Goal: Task Accomplishment & Management: Use online tool/utility

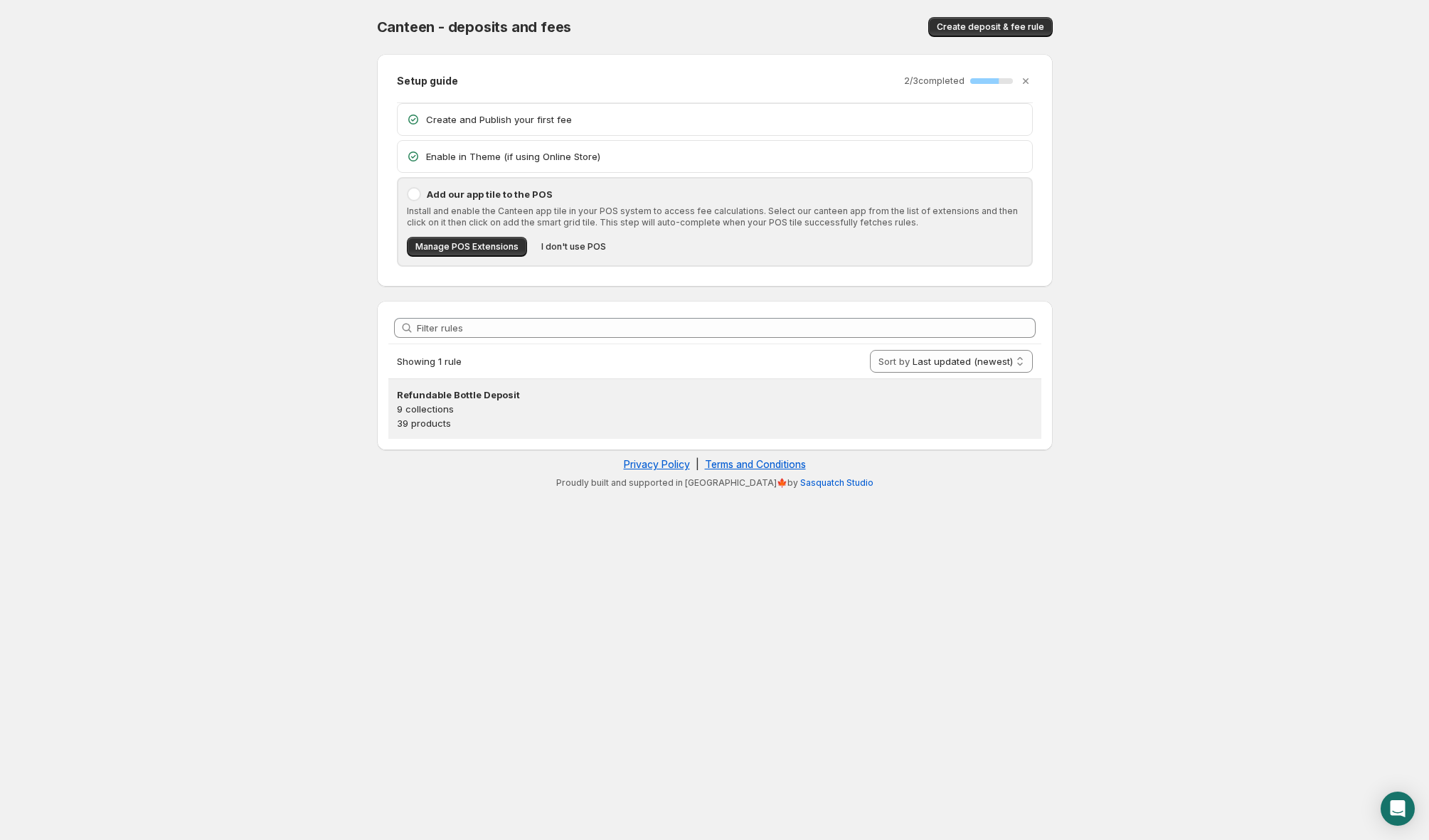
click at [608, 408] on p "9 collections" at bounding box center [715, 408] width 636 height 14
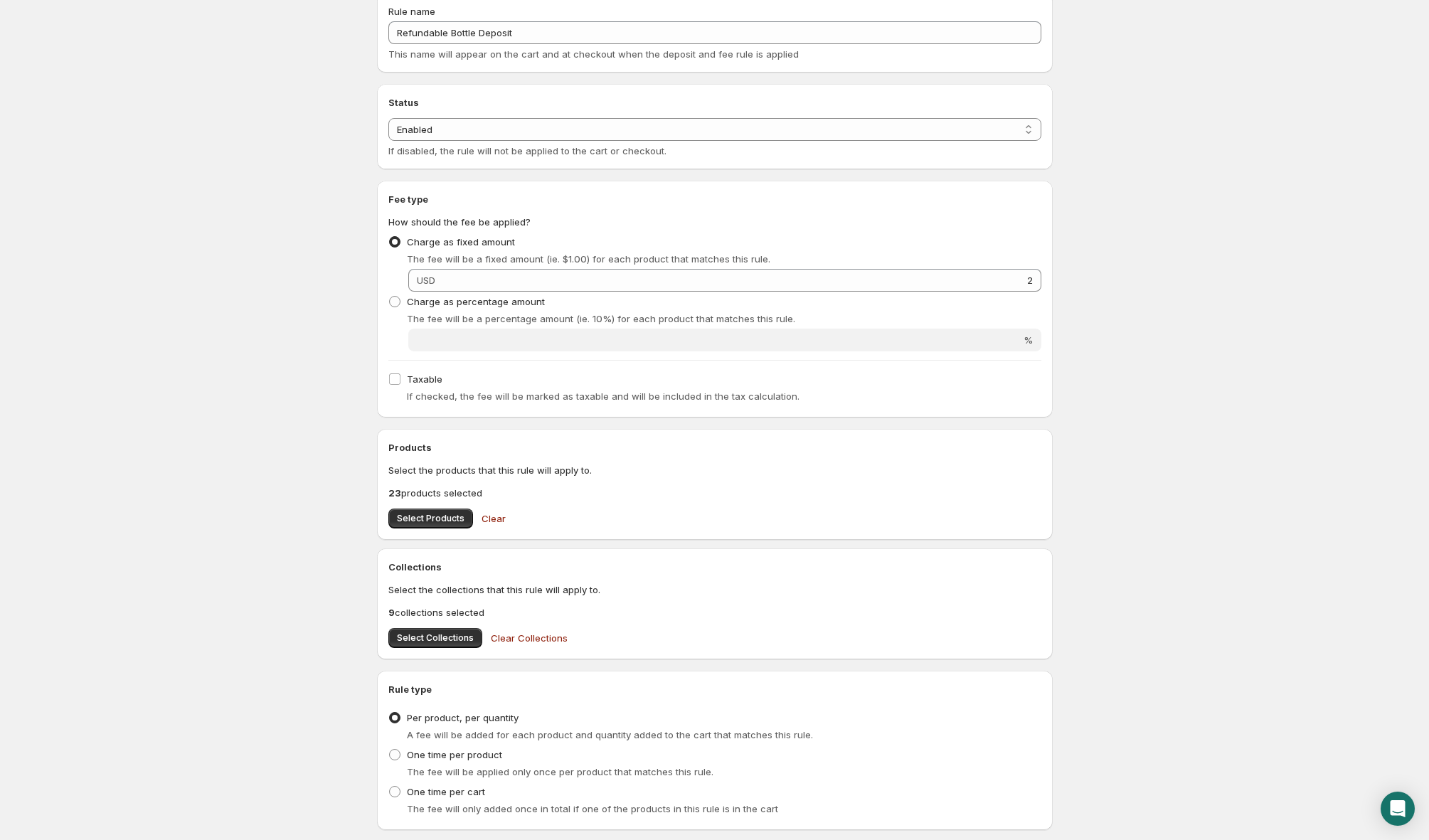
scroll to position [178, 0]
click at [429, 522] on span "Select Products" at bounding box center [431, 518] width 68 height 12
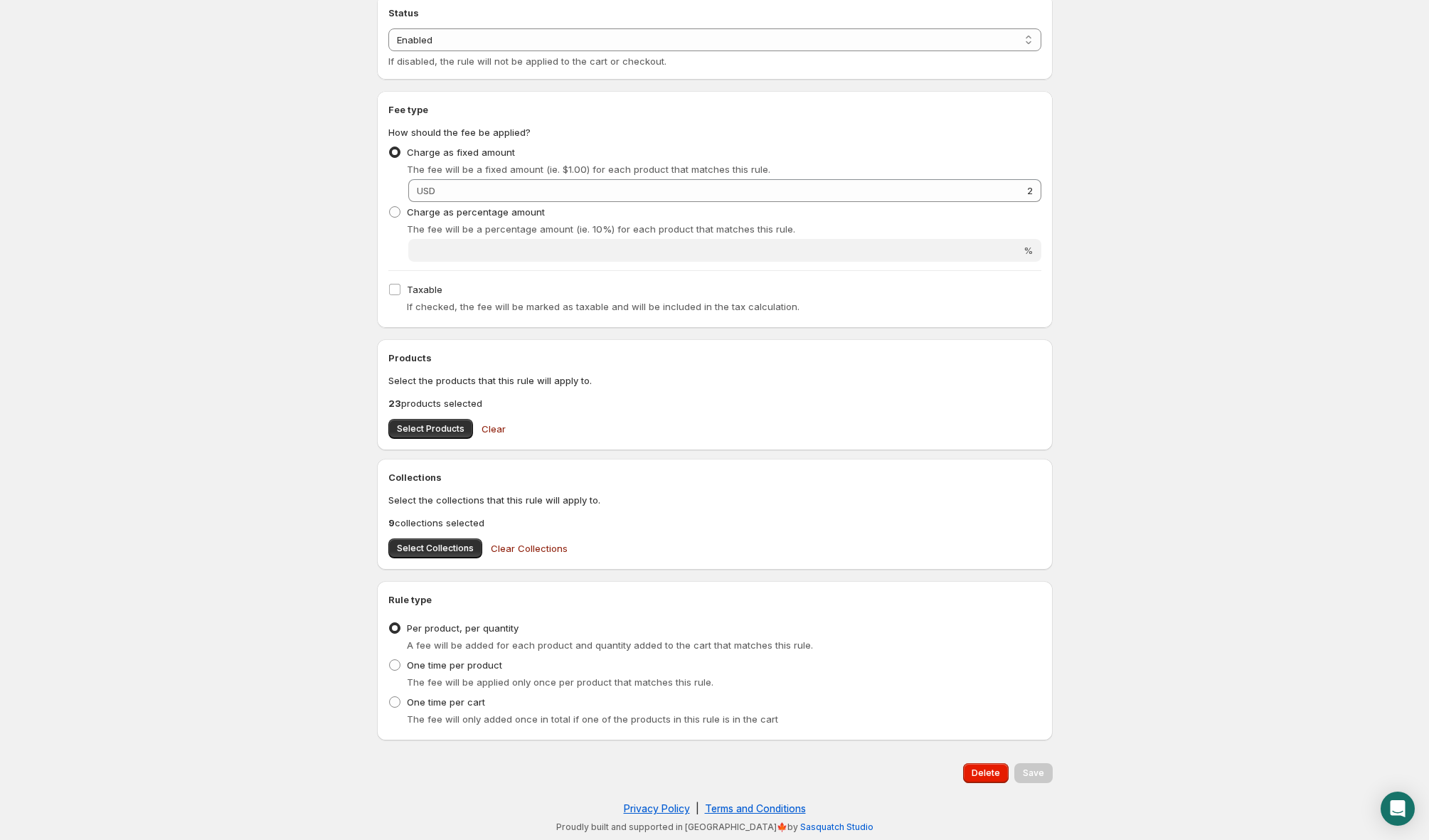
scroll to position [0, 0]
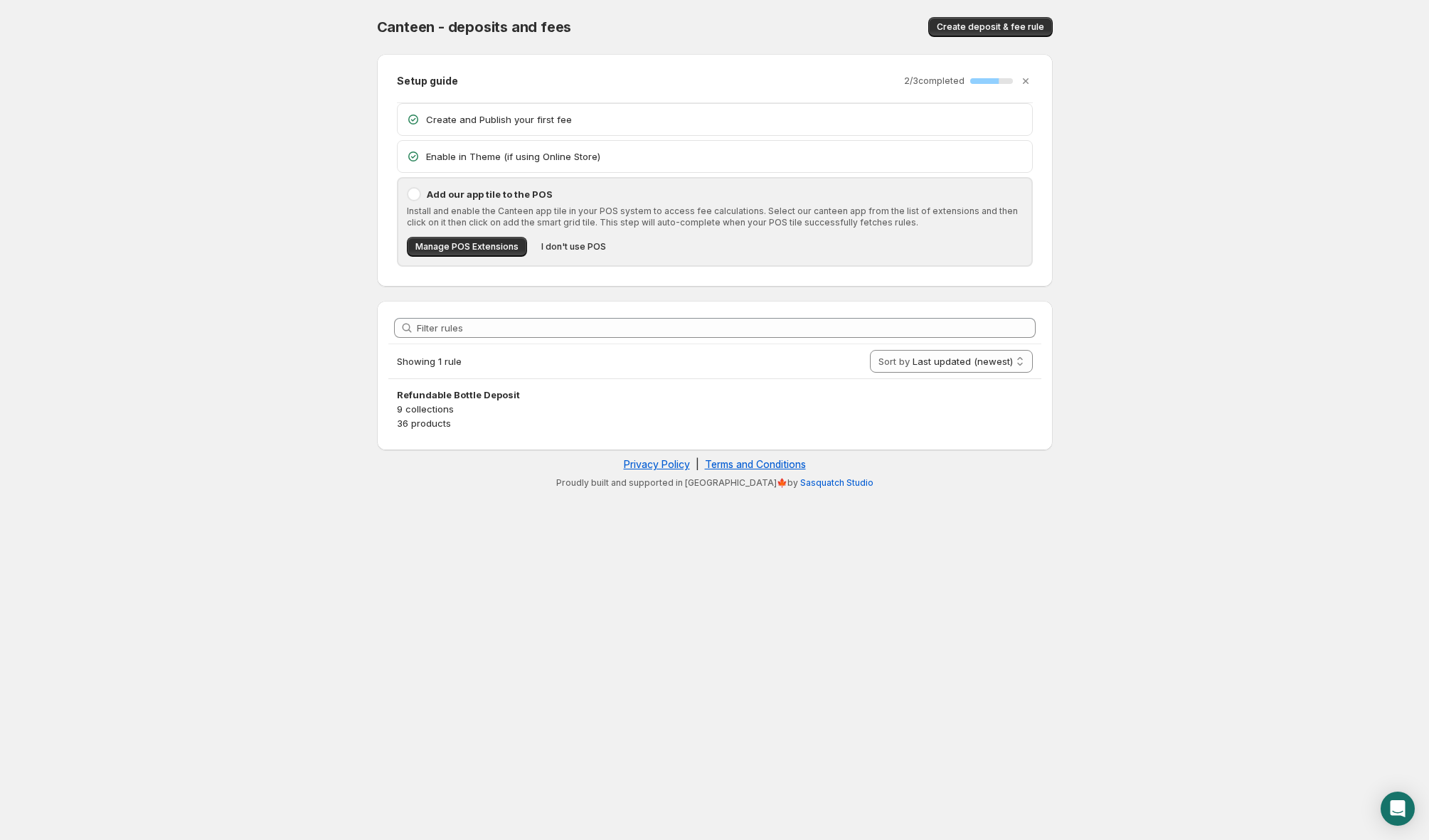
click at [1207, 222] on body "Home Help Canteen - deposits and fees. This page is ready Canteen - deposits an…" at bounding box center [714, 420] width 1429 height 840
click at [1146, 22] on body "Home Help Canteen - deposits and fees. This page is ready Canteen - deposits an…" at bounding box center [714, 420] width 1429 height 840
